Goal: Check status: Check status

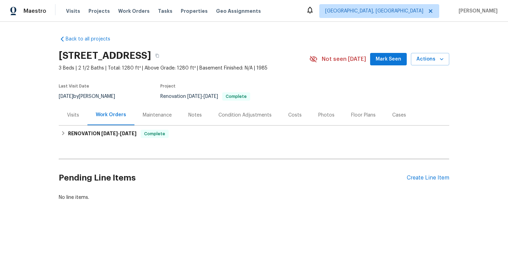
click at [82, 118] on div "Visits" at bounding box center [73, 115] width 29 height 20
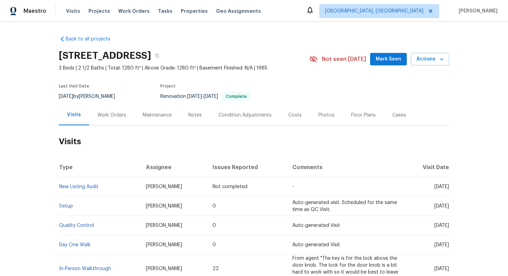
click at [104, 189] on td "New Listing Audit" at bounding box center [100, 186] width 82 height 19
click at [91, 186] on link "New Listing Audit" at bounding box center [78, 186] width 39 height 5
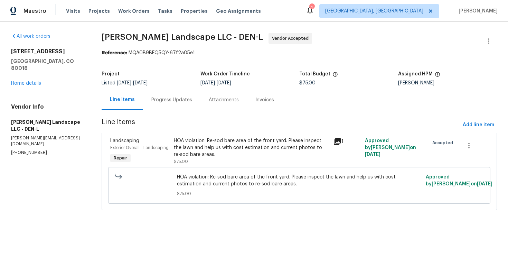
click at [163, 96] on div "Progress Updates" at bounding box center [171, 100] width 57 height 20
